Goal: Information Seeking & Learning: Learn about a topic

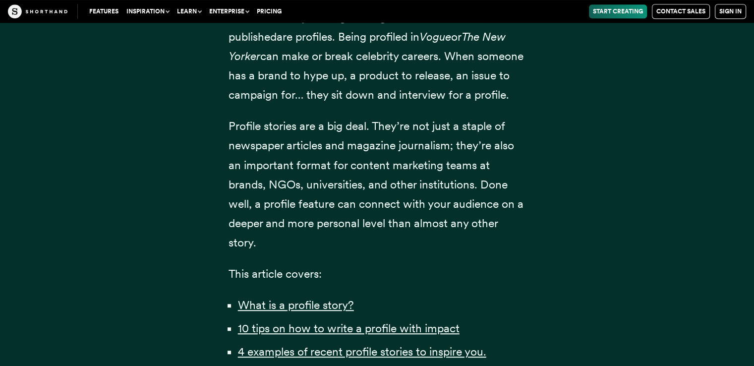
scroll to position [589, 0]
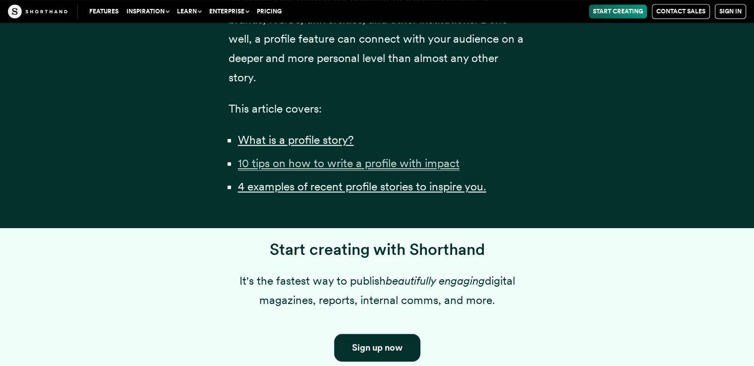
click at [442, 170] on u "10 tips on how to write a profile with impact" at bounding box center [349, 163] width 222 height 14
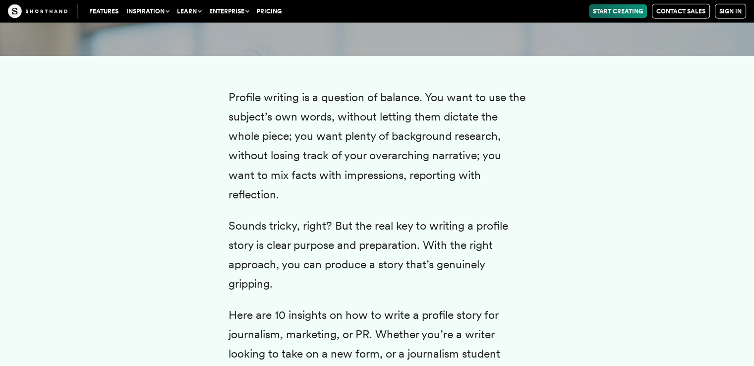
scroll to position [2048, 0]
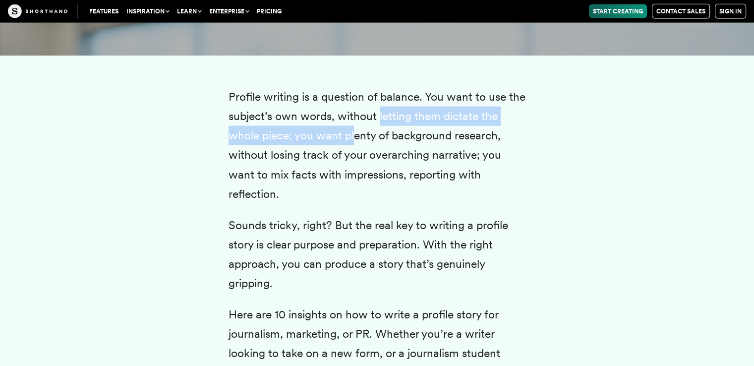
drag, startPoint x: 377, startPoint y: 138, endPoint x: 354, endPoint y: 153, distance: 27.5
click at [354, 153] on p "Profile writing is a question of balance. You want to use the subject’s own wor…" at bounding box center [377, 145] width 297 height 117
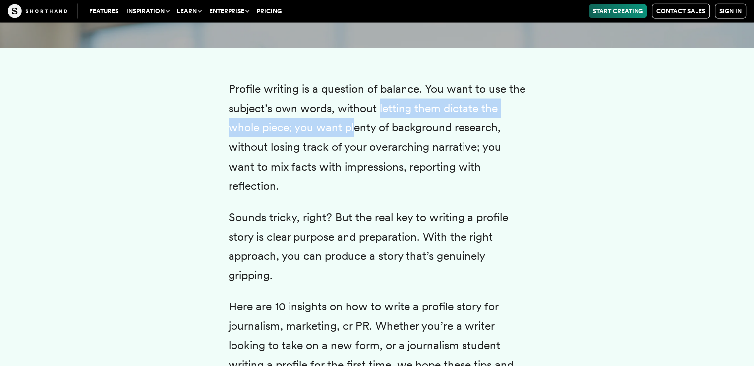
click at [354, 153] on p "Profile writing is a question of balance. You want to use the subject’s own wor…" at bounding box center [377, 137] width 297 height 117
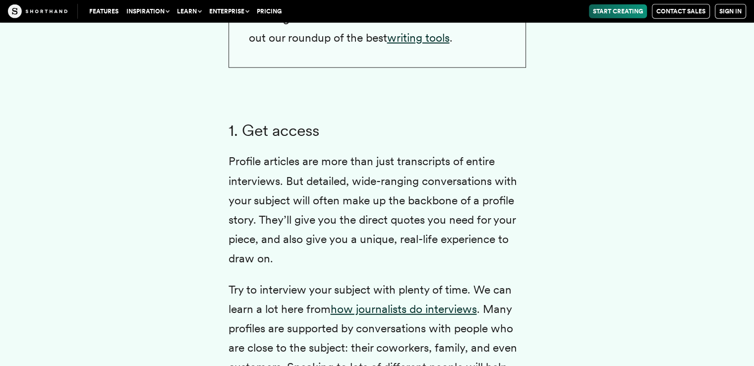
scroll to position [2474, 0]
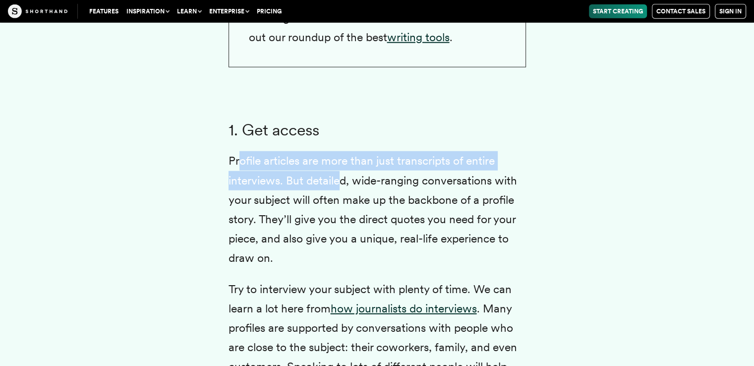
drag, startPoint x: 238, startPoint y: 181, endPoint x: 343, endPoint y: 196, distance: 105.1
click at [343, 196] on p "Profile articles are more than just transcripts of entire interviews. But detai…" at bounding box center [377, 209] width 297 height 117
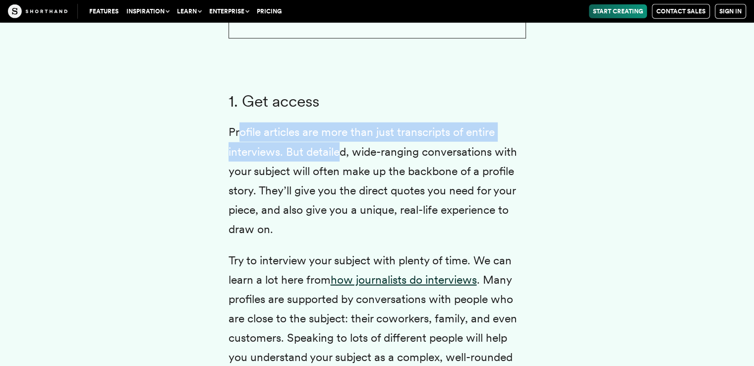
scroll to position [2503, 0]
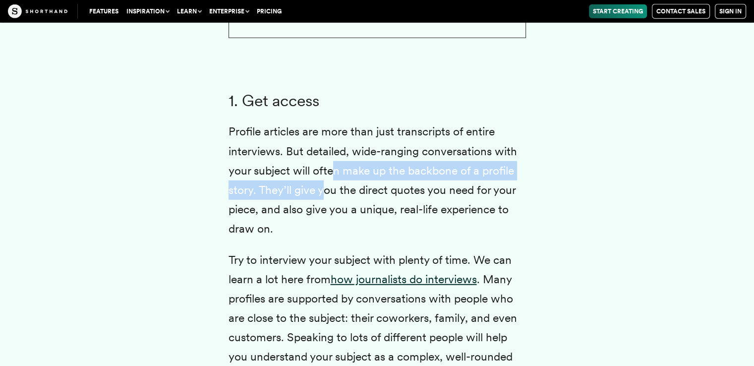
drag, startPoint x: 331, startPoint y: 191, endPoint x: 325, endPoint y: 199, distance: 10.3
click at [325, 199] on p "Profile articles are more than just transcripts of entire interviews. But detai…" at bounding box center [377, 180] width 297 height 117
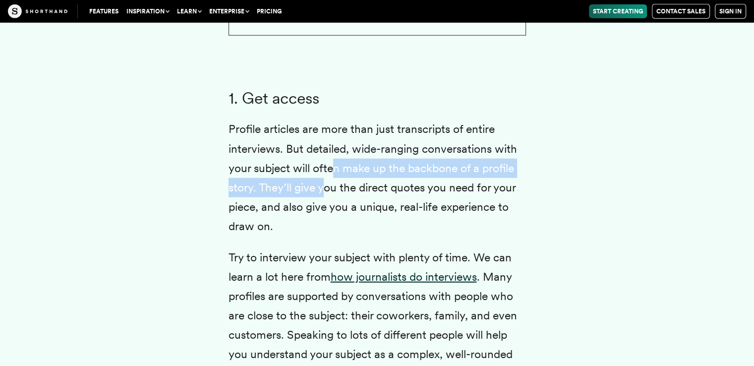
scroll to position [2505, 0]
click at [309, 205] on p "Profile articles are more than just transcripts of entire interviews. But detai…" at bounding box center [377, 178] width 297 height 117
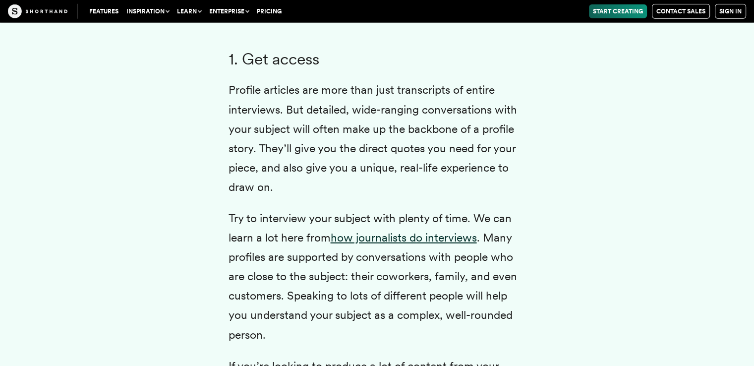
scroll to position [2546, 0]
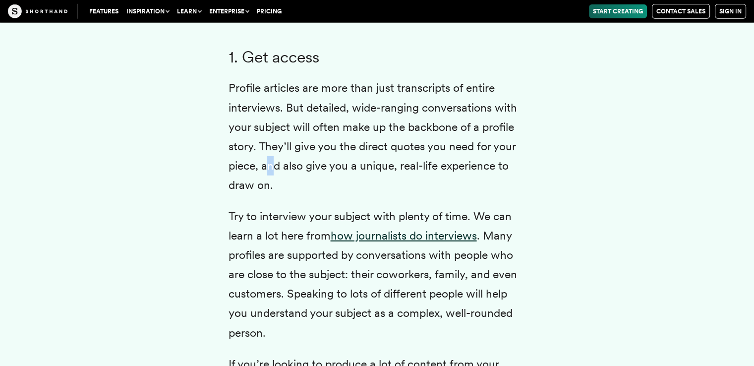
drag, startPoint x: 269, startPoint y: 185, endPoint x: 276, endPoint y: 191, distance: 9.5
click at [276, 191] on p "Profile articles are more than just transcripts of entire interviews. But detai…" at bounding box center [377, 136] width 297 height 117
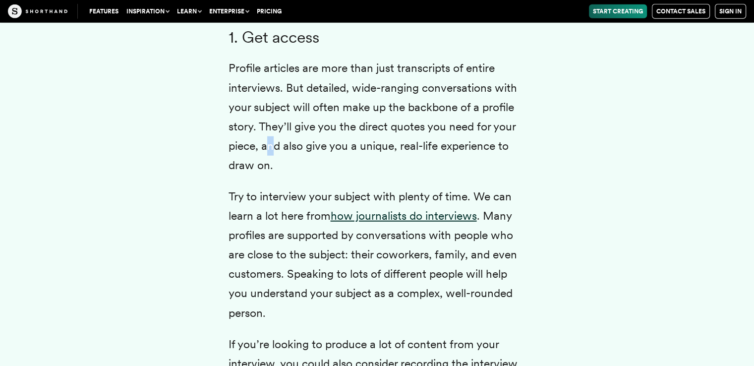
scroll to position [2567, 0]
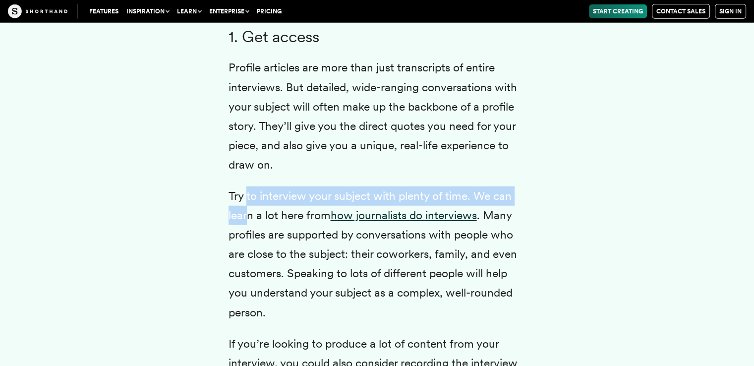
drag, startPoint x: 245, startPoint y: 207, endPoint x: 249, endPoint y: 227, distance: 19.7
click at [249, 227] on p "Try to interview your subject with plenty of time. We can learn a lot here from…" at bounding box center [377, 254] width 297 height 136
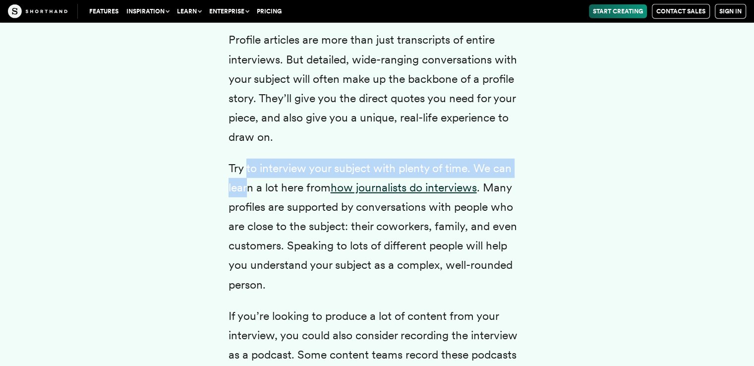
scroll to position [2609, 0]
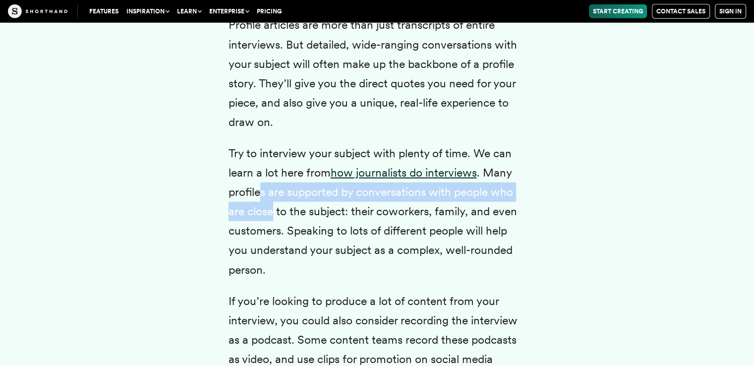
drag, startPoint x: 261, startPoint y: 206, endPoint x: 274, endPoint y: 225, distance: 22.4
click at [274, 225] on p "Try to interview your subject with plenty of time. We can learn a lot here from…" at bounding box center [377, 212] width 297 height 136
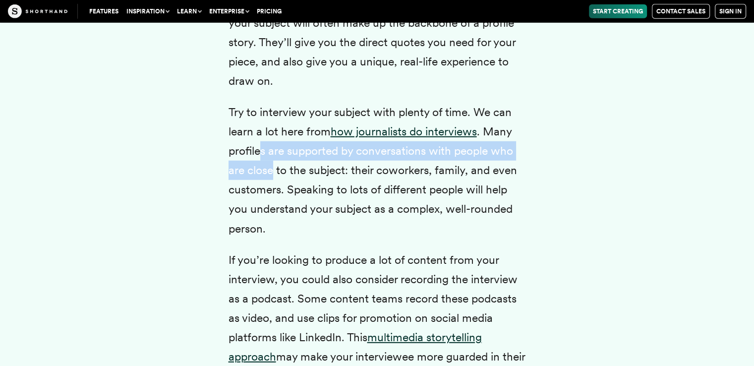
scroll to position [2651, 0]
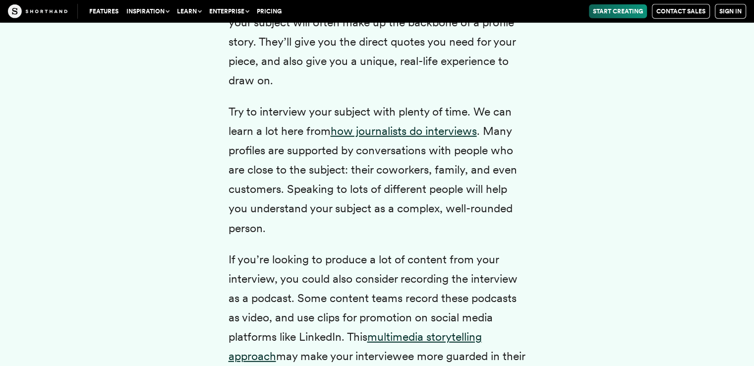
click at [291, 212] on p "Try to interview your subject with plenty of time. We can learn a lot here from…" at bounding box center [377, 170] width 297 height 136
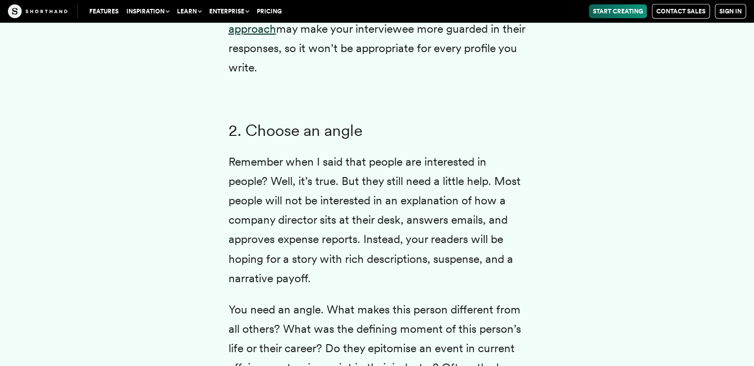
scroll to position [2990, 0]
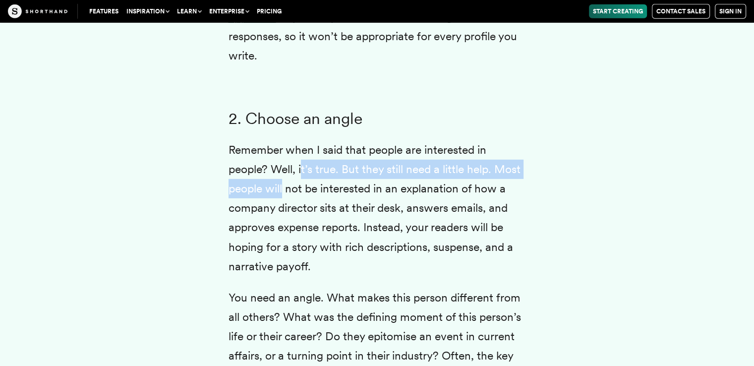
drag, startPoint x: 283, startPoint y: 197, endPoint x: 303, endPoint y: 197, distance: 20.3
click at [303, 197] on p "Remember when I said that people are interested in people? Well, it’s true. But…" at bounding box center [377, 208] width 297 height 136
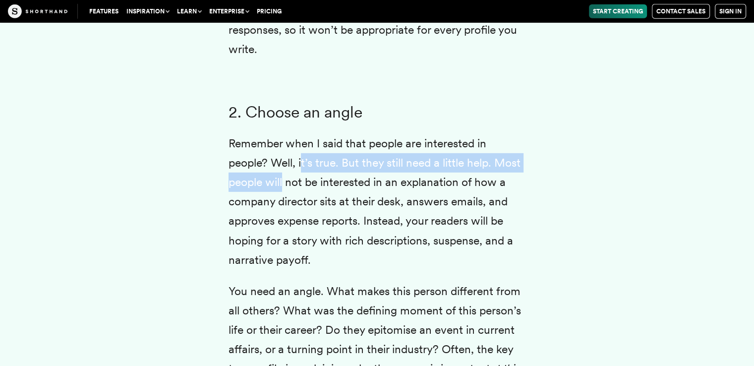
scroll to position [2997, 0]
click at [280, 197] on p "Remember when I said that people are interested in people? Well, it’s true. But…" at bounding box center [377, 201] width 297 height 136
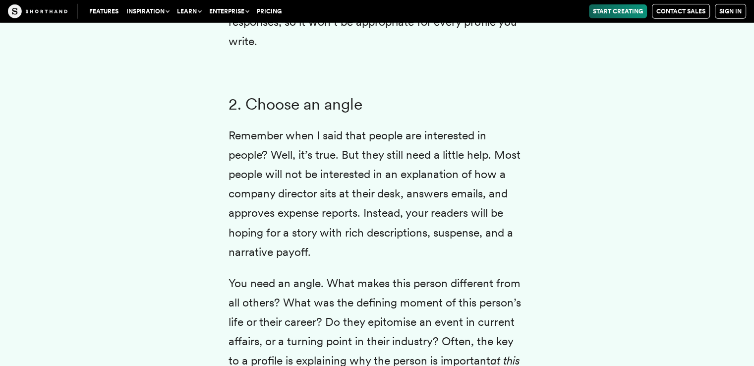
scroll to position [3005, 0]
click at [280, 197] on p "Remember when I said that people are interested in people? Well, it’s true. But…" at bounding box center [377, 193] width 297 height 136
click at [282, 199] on p "Remember when I said that people are interested in people? Well, it’s true. But…" at bounding box center [377, 193] width 297 height 136
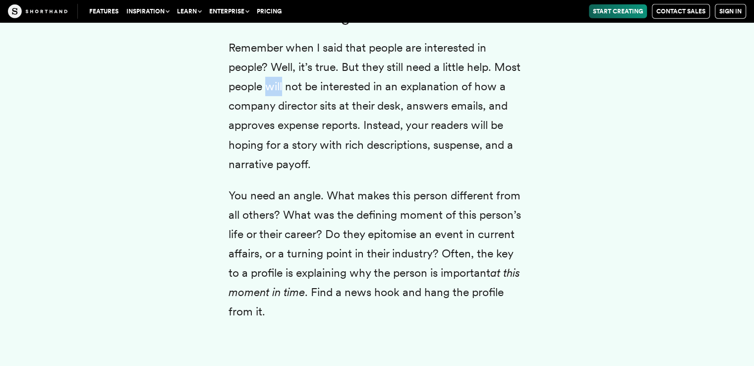
scroll to position [3107, 0]
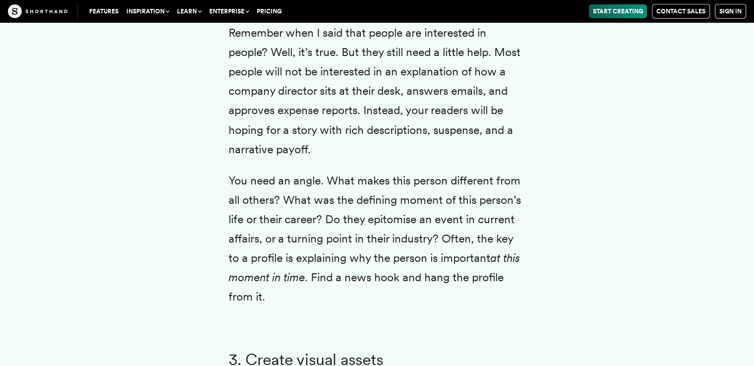
drag, startPoint x: 316, startPoint y: 199, endPoint x: 316, endPoint y: 207, distance: 7.4
click at [316, 207] on p "You need an angle. What makes this person different from all others? What was t…" at bounding box center [377, 239] width 297 height 136
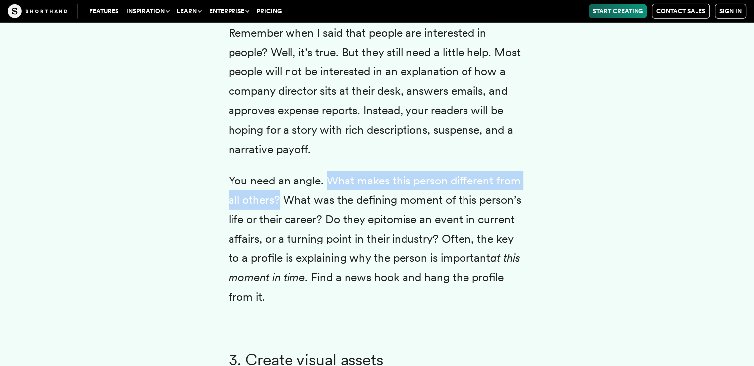
drag, startPoint x: 325, startPoint y: 201, endPoint x: 280, endPoint y: 227, distance: 52.6
click at [280, 227] on p "You need an angle. What makes this person different from all others? What was t…" at bounding box center [377, 239] width 297 height 136
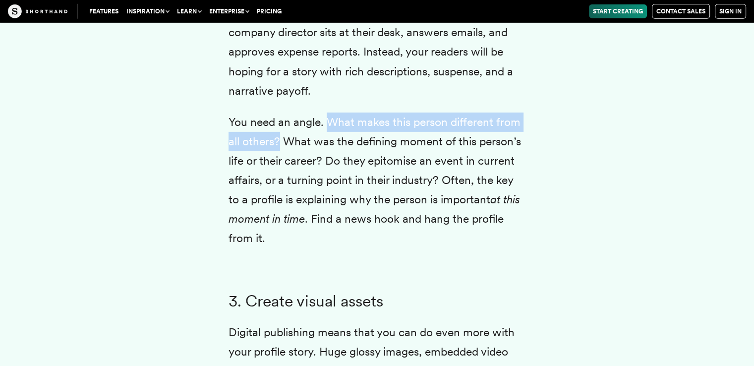
scroll to position [3167, 0]
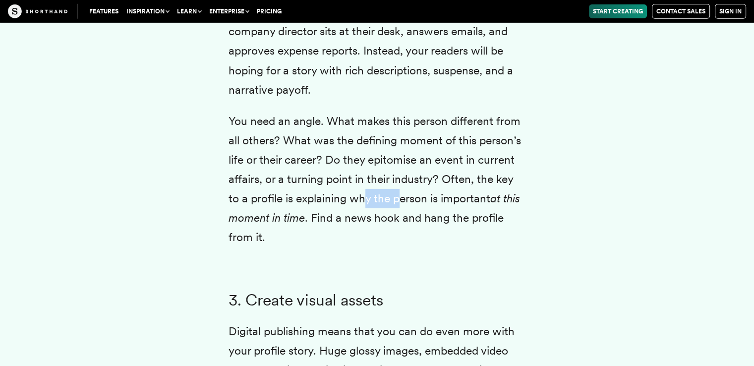
drag, startPoint x: 389, startPoint y: 217, endPoint x: 355, endPoint y: 213, distance: 34.0
click at [355, 213] on p "You need an angle. What makes this person different from all others? What was t…" at bounding box center [377, 180] width 297 height 136
drag, startPoint x: 327, startPoint y: 219, endPoint x: 359, endPoint y: 220, distance: 32.2
click at [359, 220] on p "You need an angle. What makes this person different from all others? What was t…" at bounding box center [377, 180] width 297 height 136
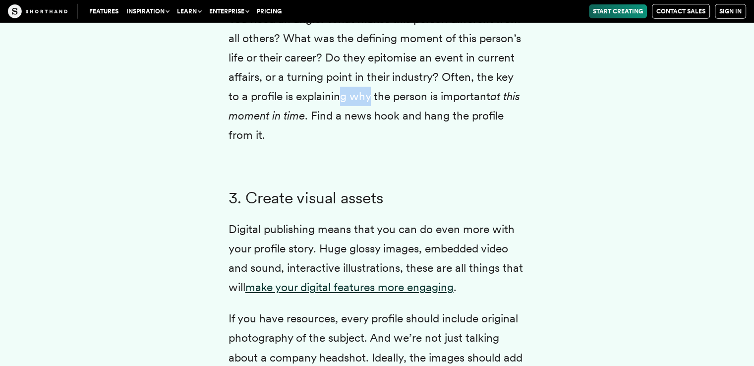
scroll to position [3269, 0]
click at [286, 207] on h3 "3. Create visual assets" at bounding box center [377, 197] width 297 height 19
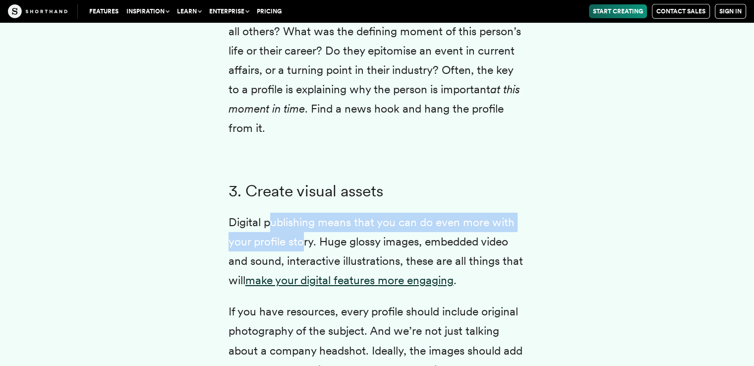
drag, startPoint x: 269, startPoint y: 229, endPoint x: 301, endPoint y: 254, distance: 41.4
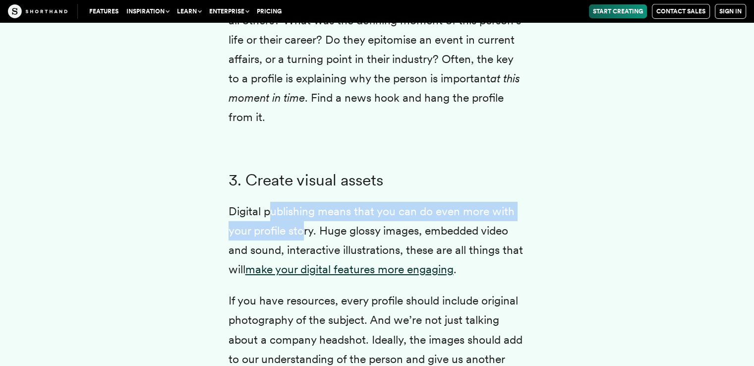
scroll to position [3288, 0]
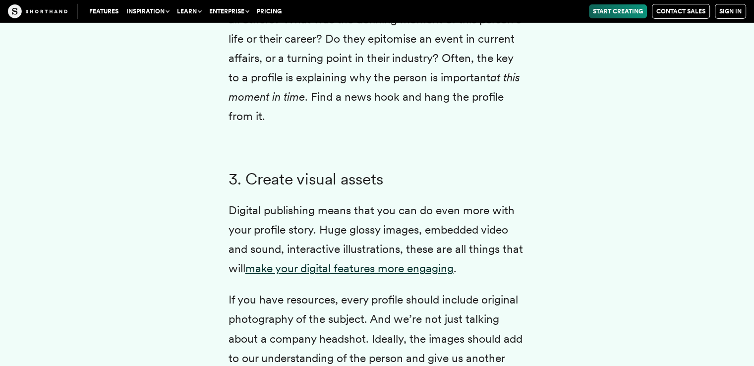
click at [330, 253] on p "Digital publishing means that you can do even more with your profile story. Hug…" at bounding box center [377, 239] width 297 height 77
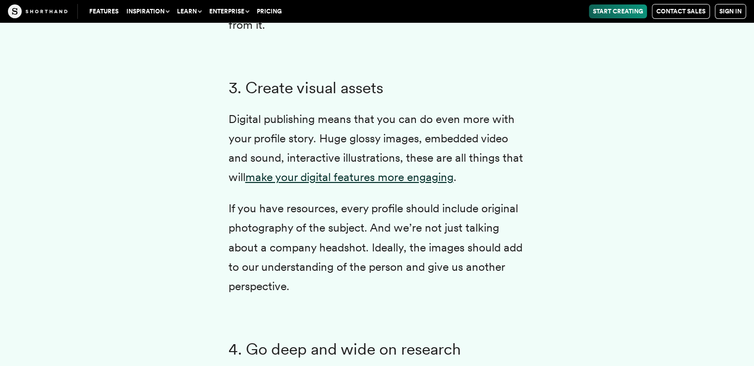
scroll to position [3379, 0]
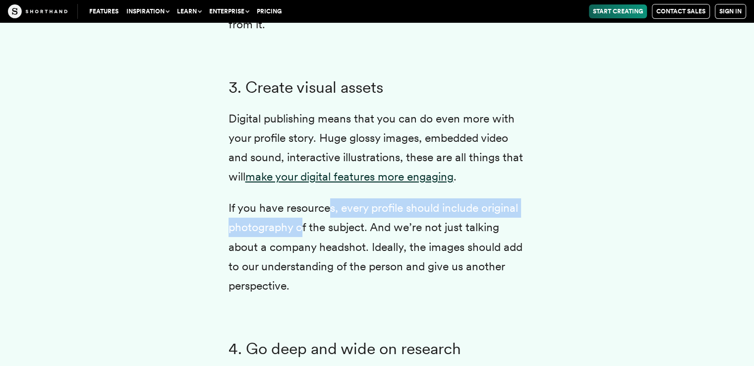
drag, startPoint x: 328, startPoint y: 229, endPoint x: 303, endPoint y: 242, distance: 28.6
click at [303, 242] on p "If you have resources, every profile should include original photography of the…" at bounding box center [377, 246] width 297 height 97
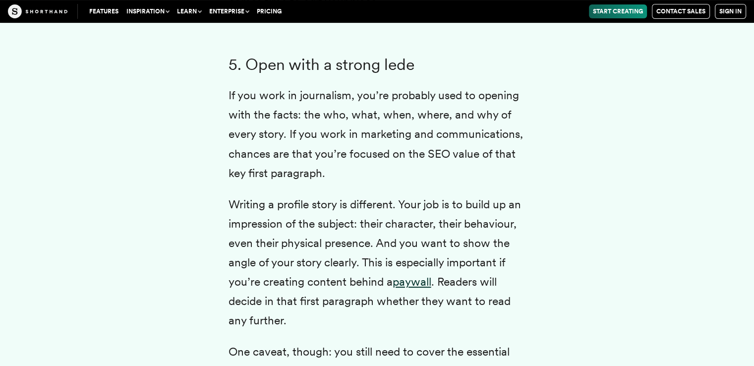
scroll to position [3995, 0]
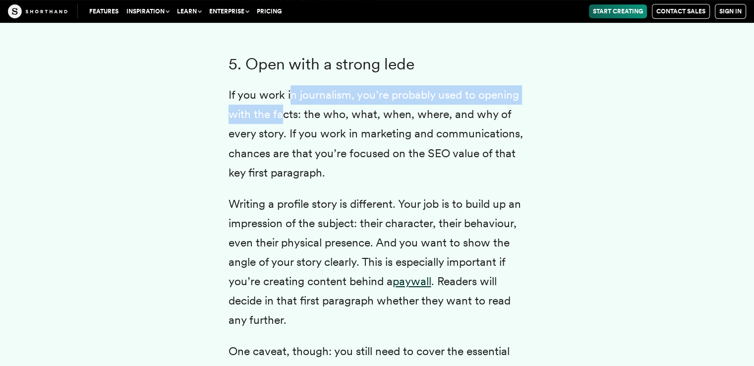
drag, startPoint x: 292, startPoint y: 119, endPoint x: 279, endPoint y: 129, distance: 16.3
click at [279, 129] on p "If you work in journalism, you’re probably used to opening with the facts: the …" at bounding box center [377, 133] width 297 height 97
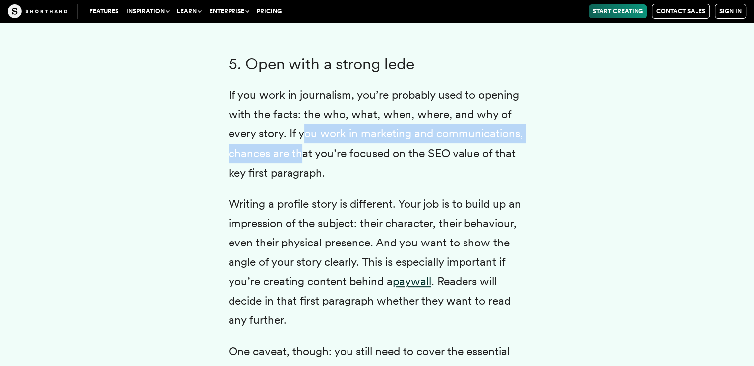
drag, startPoint x: 307, startPoint y: 151, endPoint x: 303, endPoint y: 165, distance: 14.3
click at [303, 165] on p "If you work in journalism, you’re probably used to opening with the facts: the …" at bounding box center [377, 133] width 297 height 97
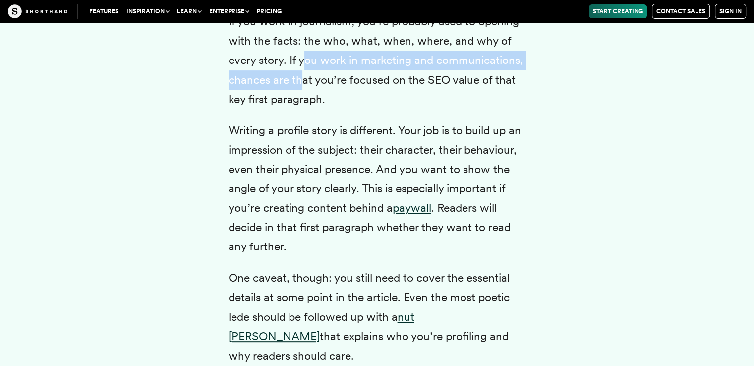
scroll to position [4069, 0]
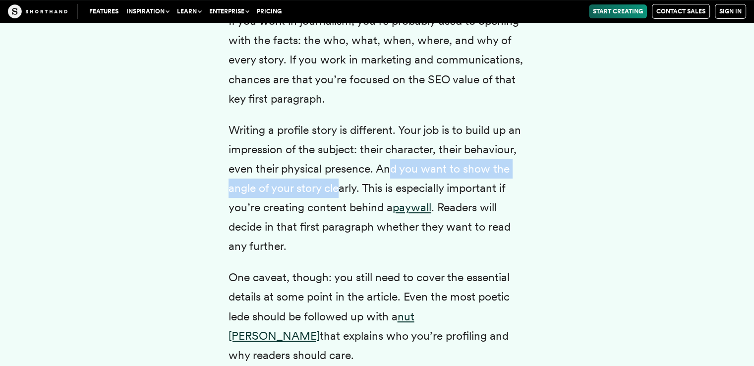
drag, startPoint x: 392, startPoint y: 189, endPoint x: 341, endPoint y: 206, distance: 53.9
click at [341, 206] on p "Writing a profile story is different. Your job is to build up an impression of …" at bounding box center [377, 188] width 297 height 136
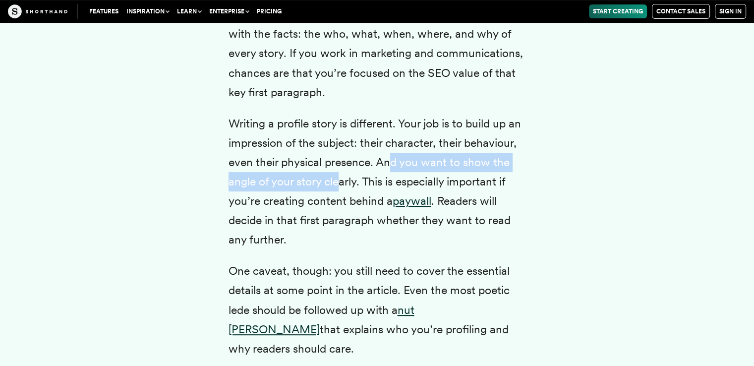
scroll to position [4076, 0]
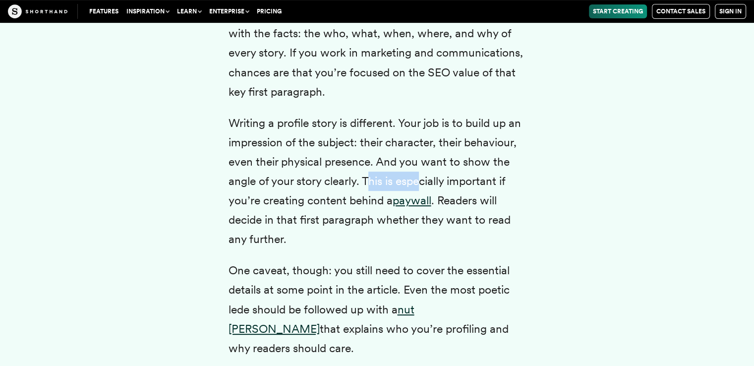
drag, startPoint x: 367, startPoint y: 199, endPoint x: 419, endPoint y: 206, distance: 52.5
click at [419, 206] on p "Writing a profile story is different. Your job is to build up an impression of …" at bounding box center [377, 182] width 297 height 136
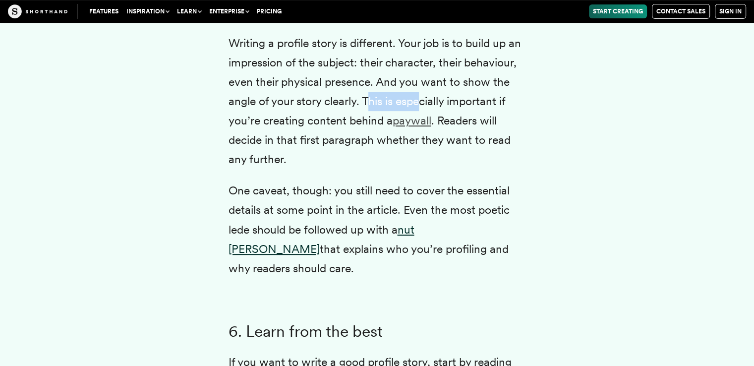
scroll to position [4156, 0]
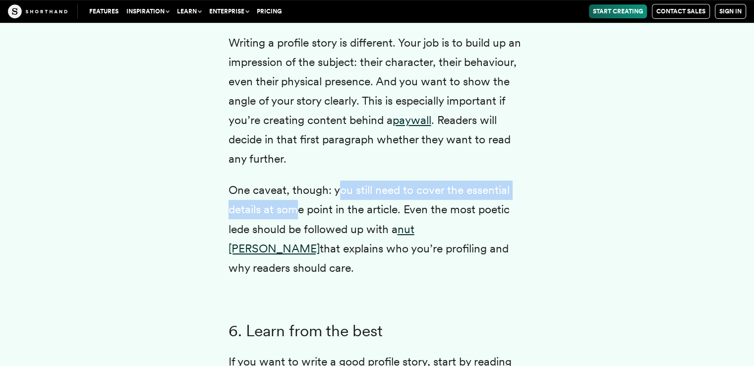
drag, startPoint x: 337, startPoint y: 210, endPoint x: 299, endPoint y: 227, distance: 40.6
click at [299, 227] on p "One caveat, though: you still need to cover the essential details at some point…" at bounding box center [377, 228] width 297 height 97
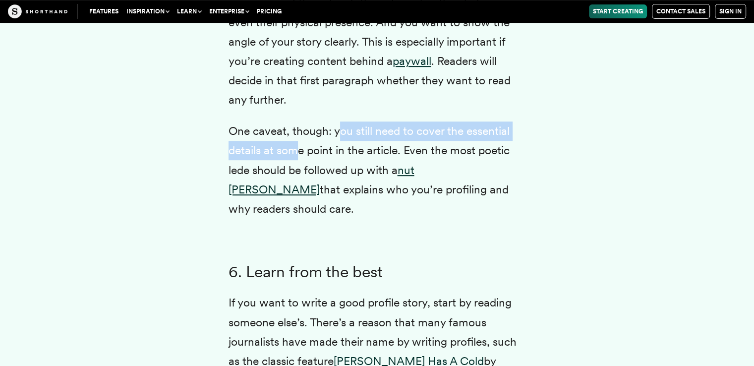
scroll to position [4216, 0]
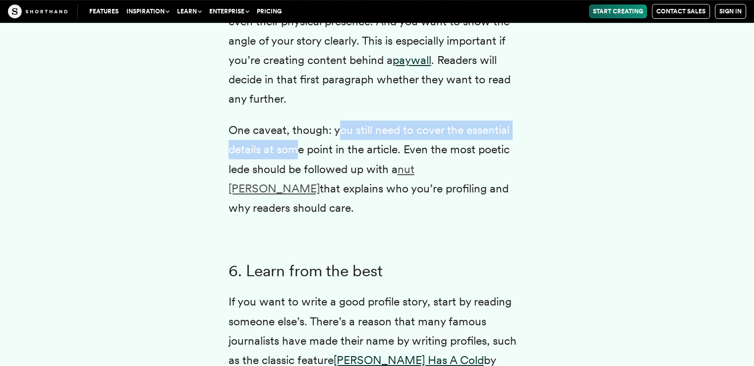
click at [414, 187] on link "nut [PERSON_NAME]" at bounding box center [322, 178] width 186 height 33
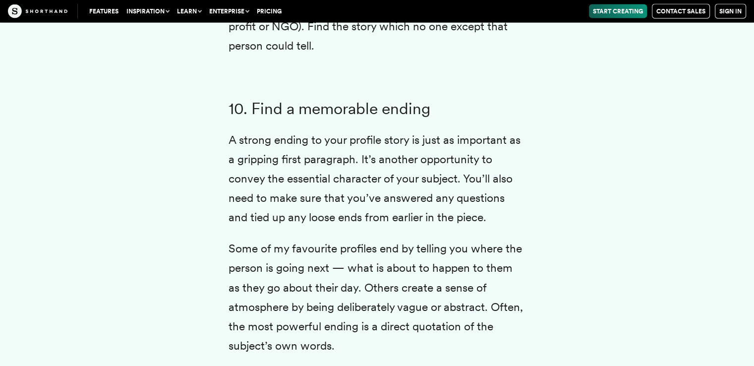
scroll to position [5768, 0]
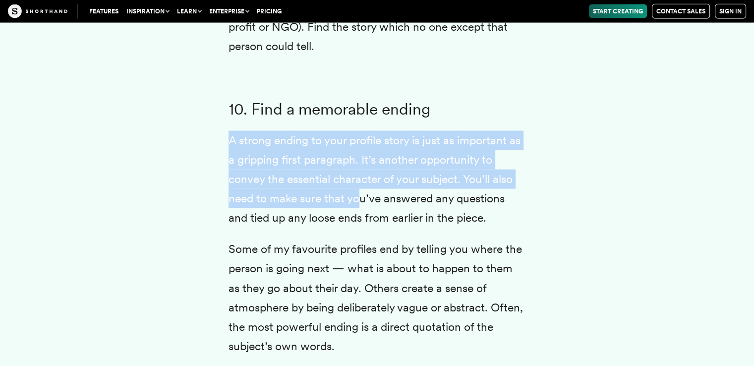
drag, startPoint x: 228, startPoint y: 109, endPoint x: 359, endPoint y: 166, distance: 143.2
click at [359, 166] on p "A strong ending to your profile story is just as important as a gripping first …" at bounding box center [377, 179] width 297 height 97
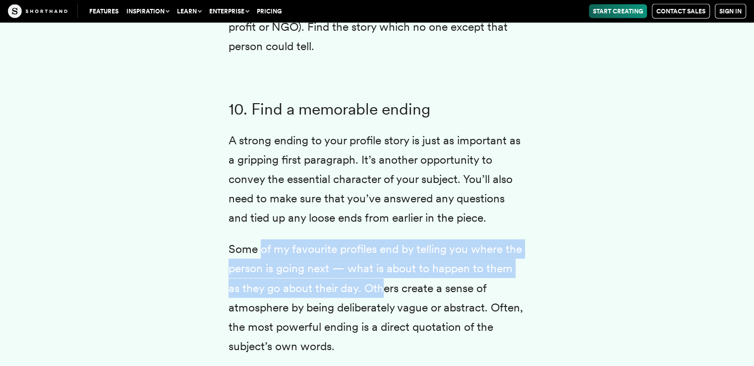
drag, startPoint x: 262, startPoint y: 212, endPoint x: 369, endPoint y: 248, distance: 113.0
click at [369, 248] on p "Some of my favourite profiles end by telling you where the person is going next…" at bounding box center [377, 297] width 297 height 117
click at [364, 251] on p "Some of my favourite profiles end by telling you where the person is going next…" at bounding box center [377, 297] width 297 height 117
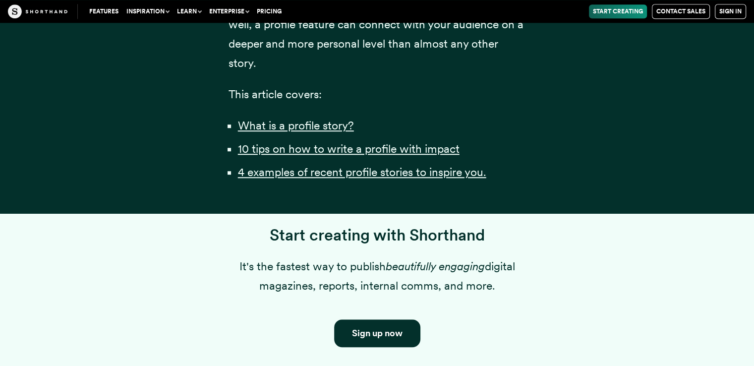
scroll to position [787, 0]
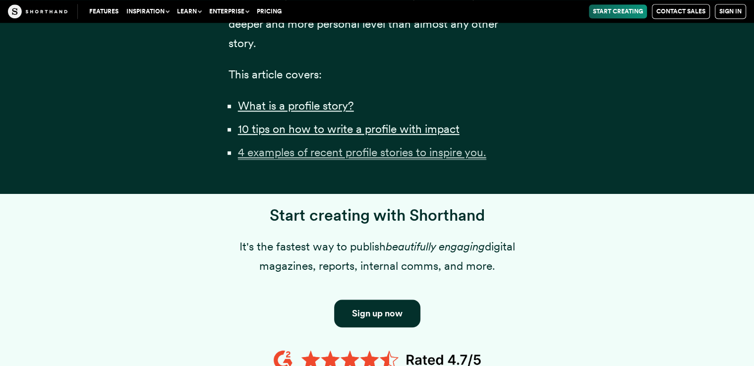
click at [348, 159] on u "4 examples of recent profile stories to inspire you." at bounding box center [362, 152] width 248 height 14
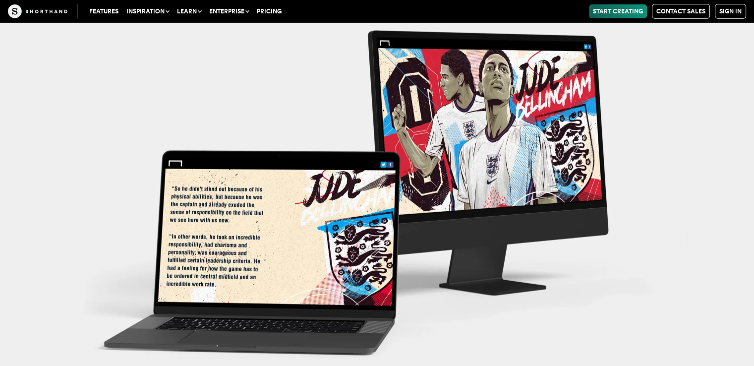
scroll to position [7052, 0]
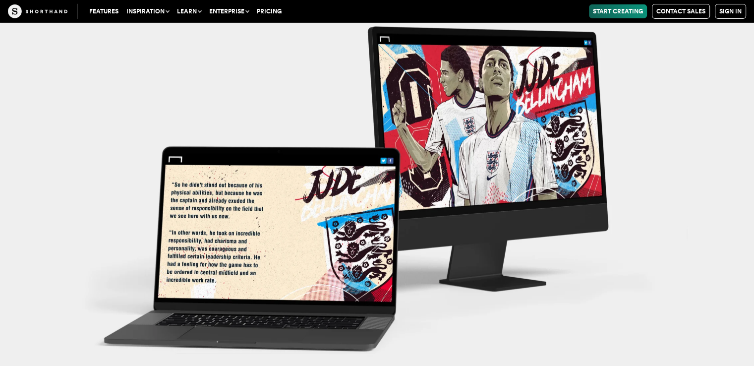
click at [371, 225] on img at bounding box center [377, 179] width 754 height 366
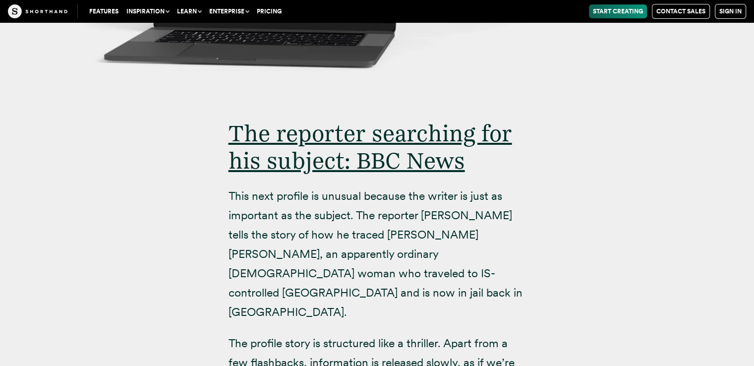
scroll to position [7336, 0]
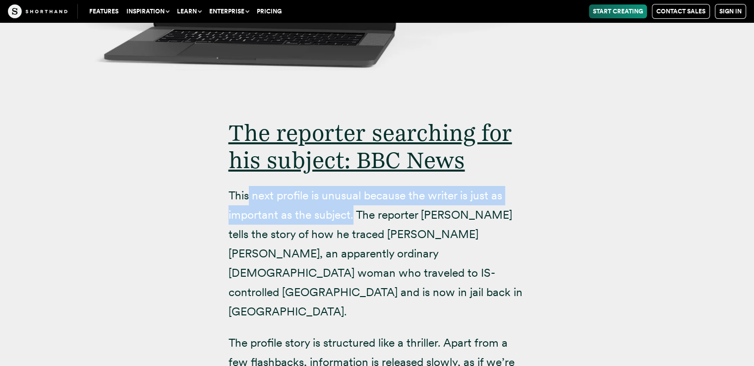
drag, startPoint x: 249, startPoint y: 141, endPoint x: 352, endPoint y: 151, distance: 103.1
click at [352, 186] on p "This next profile is unusual because the writer is just as important as the sub…" at bounding box center [377, 254] width 297 height 136
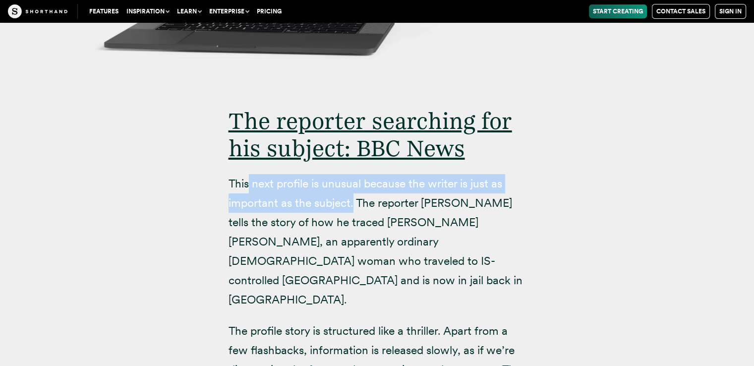
scroll to position [7349, 0]
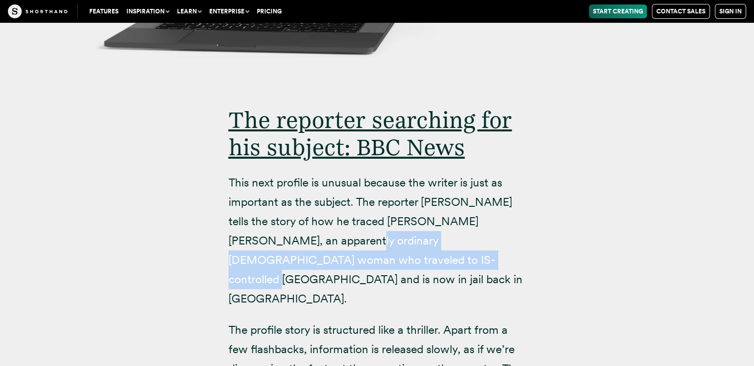
drag, startPoint x: 284, startPoint y: 177, endPoint x: 325, endPoint y: 195, distance: 45.3
click at [325, 195] on p "This next profile is unusual because the writer is just as important as the sub…" at bounding box center [377, 241] width 297 height 136
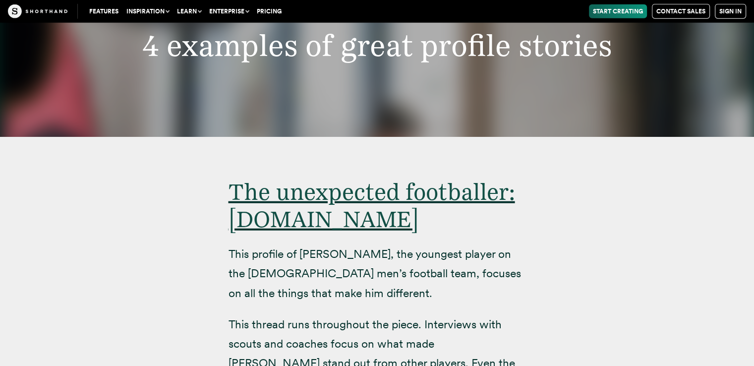
scroll to position [6201, 0]
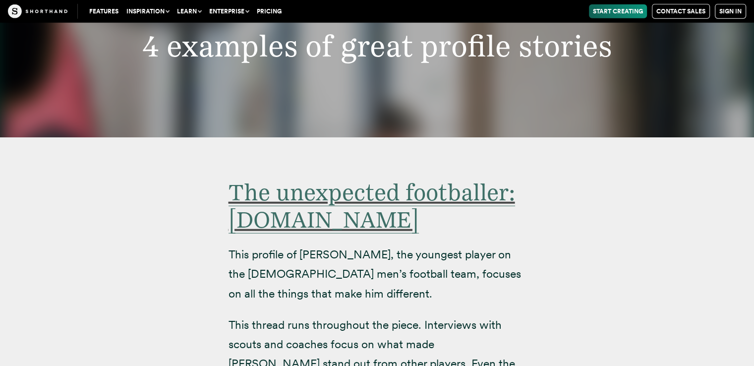
click at [355, 178] on span "The unexpected footballer: [DOMAIN_NAME]" at bounding box center [372, 205] width 287 height 55
